Goal: Obtain resource: Obtain resource

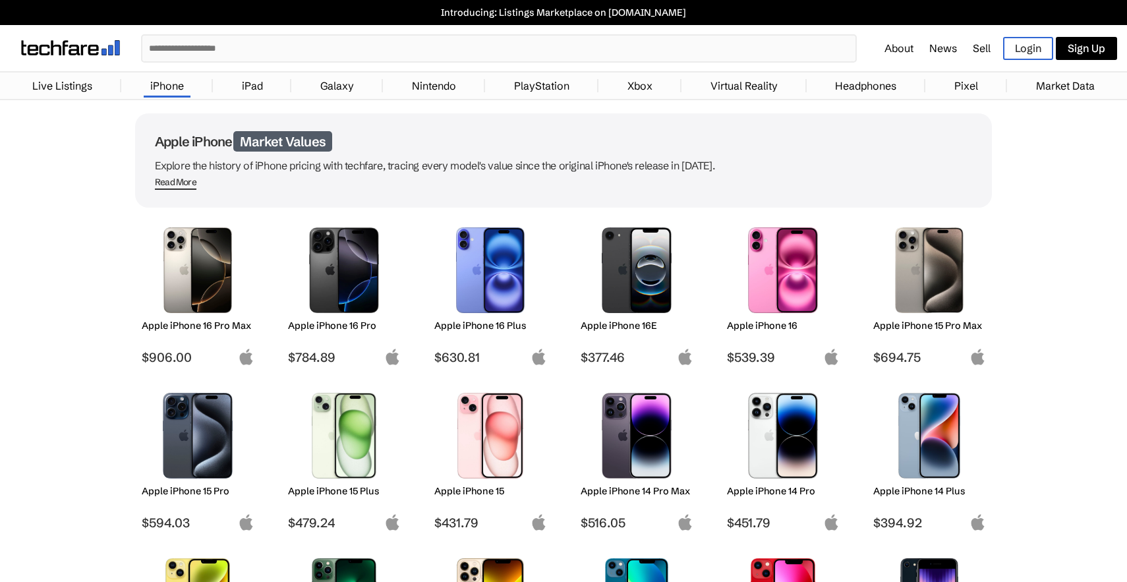
click at [794, 292] on img at bounding box center [783, 270] width 93 height 86
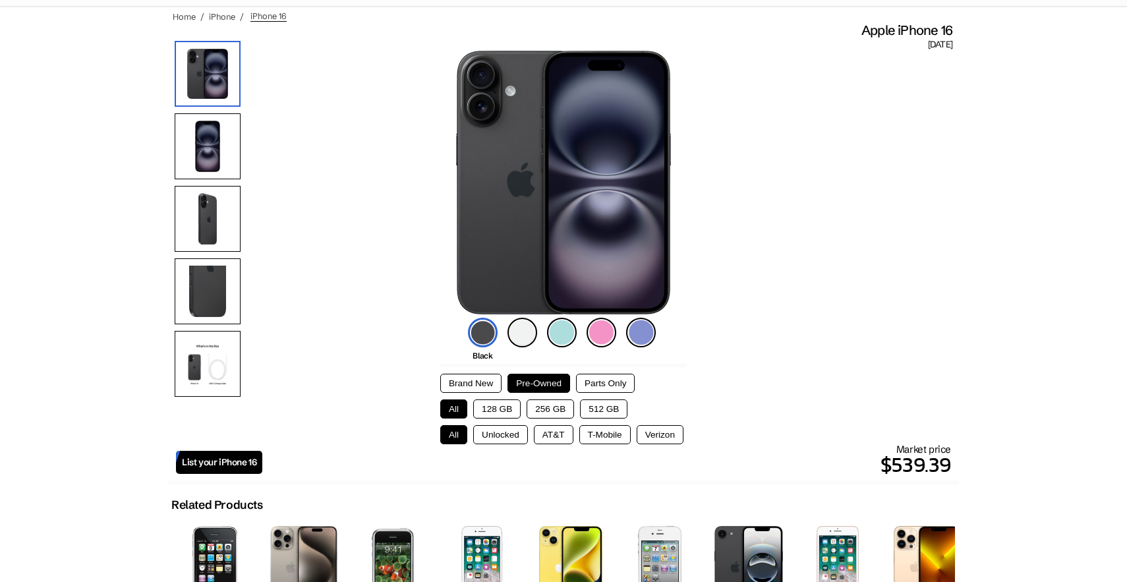
scroll to position [104, 0]
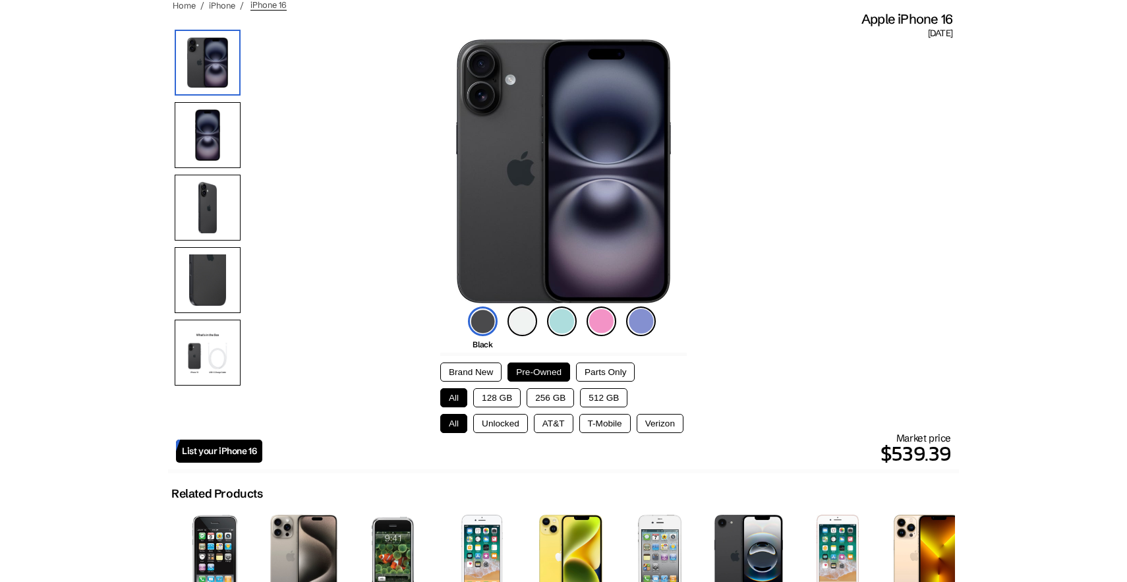
click at [546, 398] on button "256 GB" at bounding box center [550, 397] width 47 height 19
click at [498, 424] on button "Unlocked" at bounding box center [500, 423] width 55 height 19
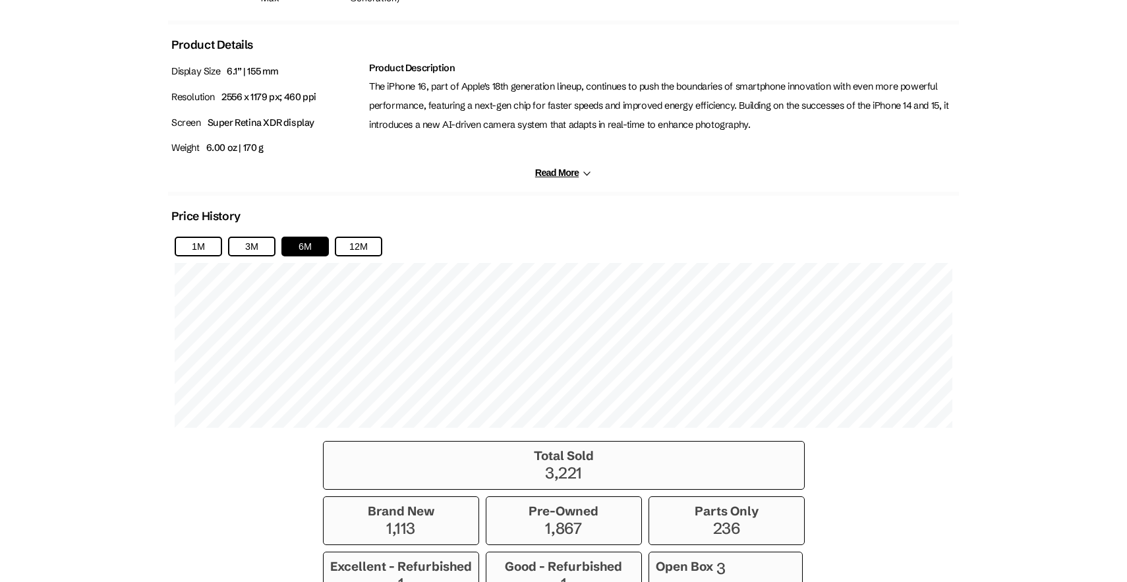
scroll to position [732, 0]
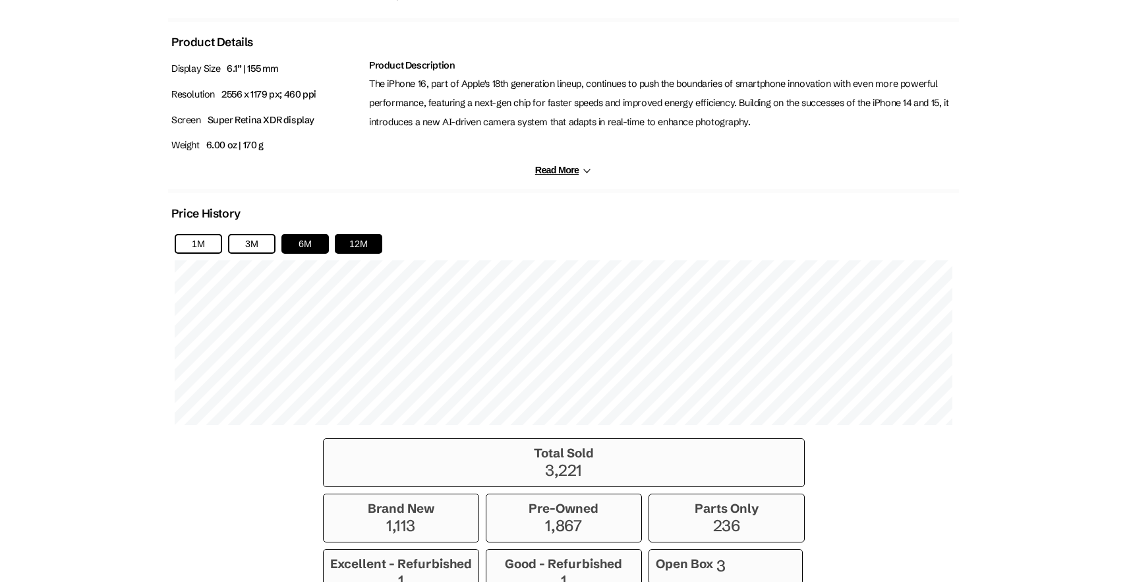
click at [354, 235] on button "12M" at bounding box center [358, 244] width 47 height 20
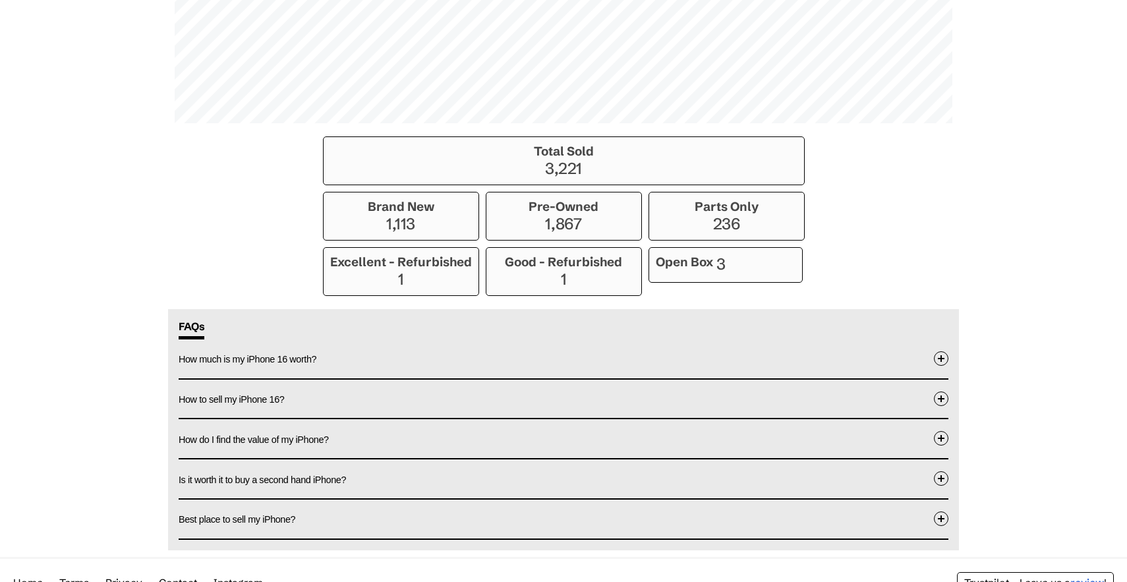
scroll to position [1091, 0]
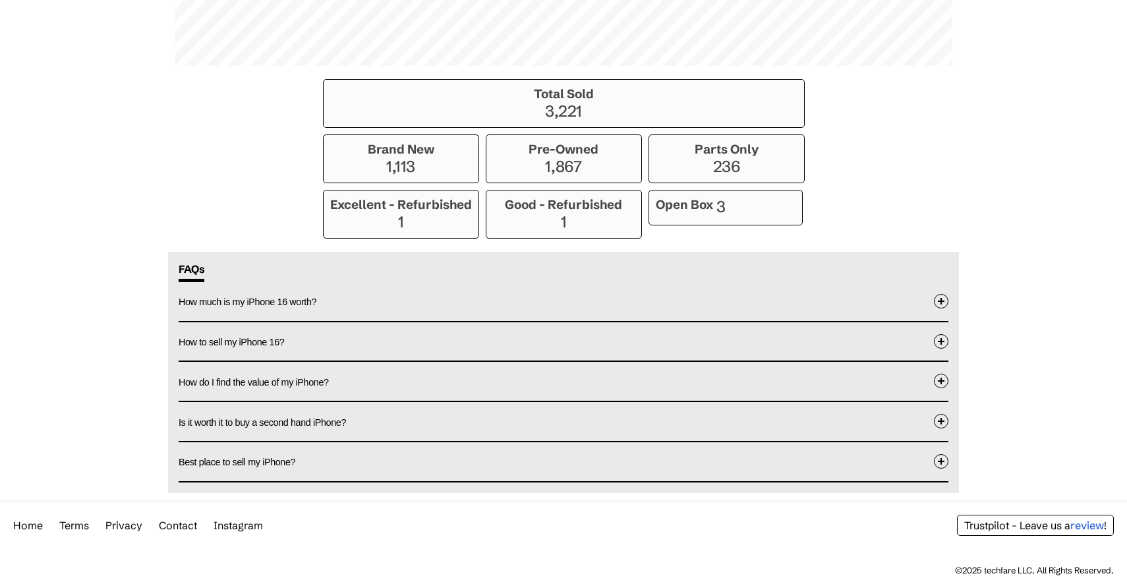
click at [936, 308] on span at bounding box center [941, 301] width 15 height 15
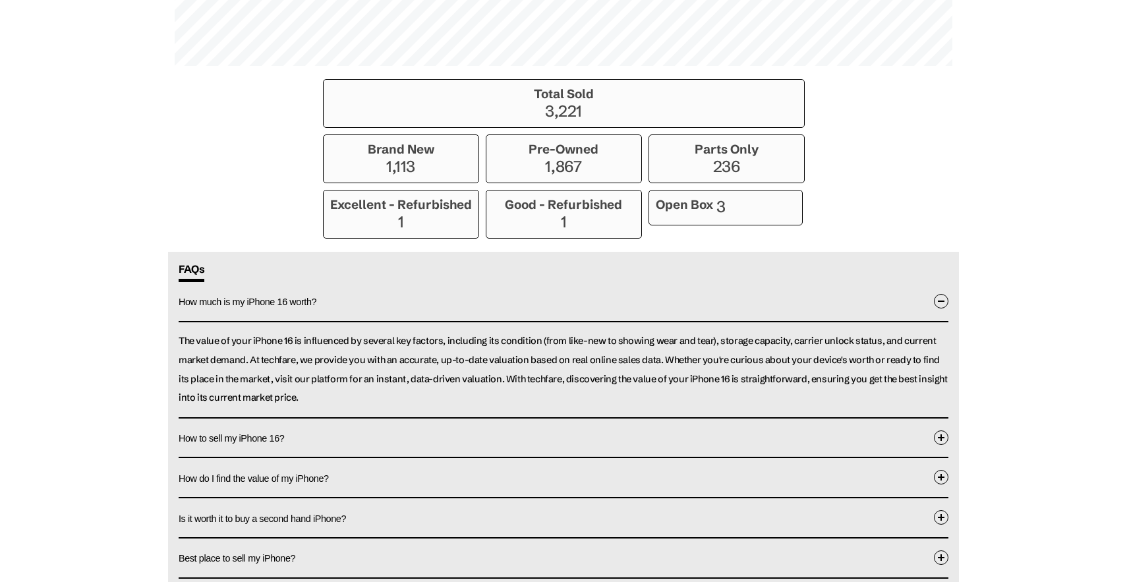
click at [936, 309] on span at bounding box center [941, 301] width 15 height 15
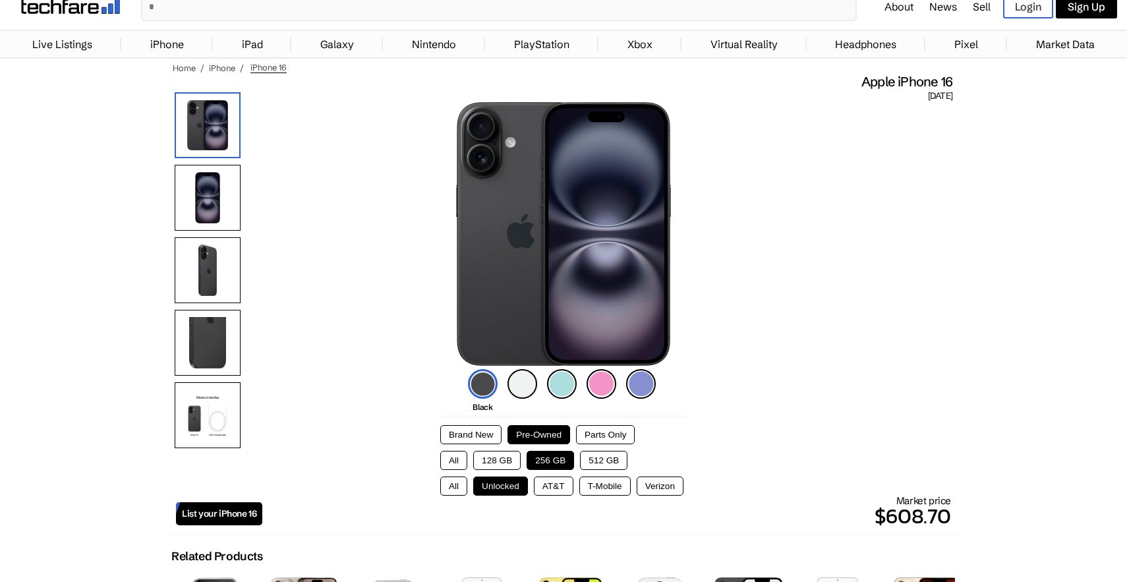
scroll to position [38, 0]
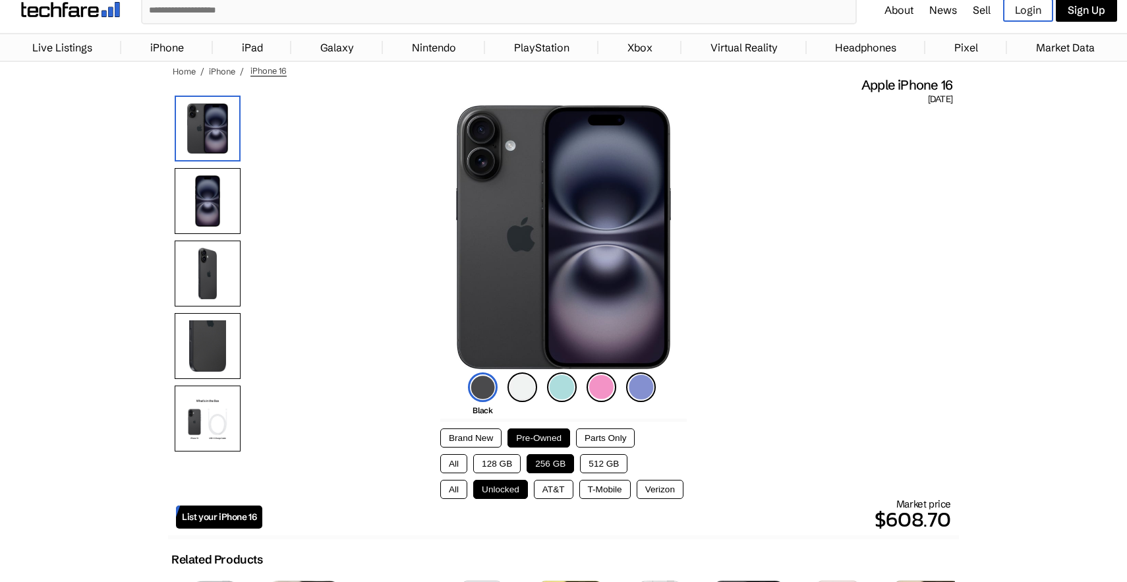
click at [608, 469] on button "512 GB" at bounding box center [603, 463] width 47 height 19
click at [558, 463] on button "256 GB" at bounding box center [550, 463] width 47 height 19
click at [598, 463] on button "512 GB" at bounding box center [603, 463] width 47 height 19
